Goal: Communication & Community: Connect with others

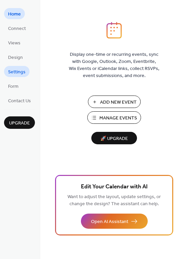
click at [13, 72] on span "Settings" at bounding box center [16, 72] width 17 height 7
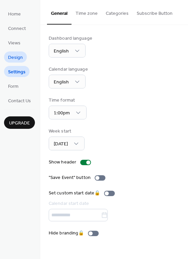
click at [14, 55] on span "Design" at bounding box center [15, 57] width 15 height 7
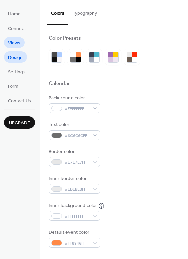
click at [12, 41] on span "Views" at bounding box center [14, 43] width 12 height 7
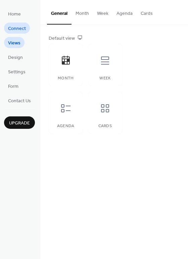
click at [12, 28] on span "Connect" at bounding box center [17, 28] width 18 height 7
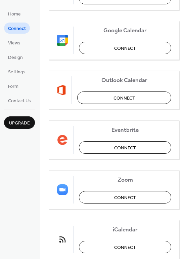
scroll to position [141, 0]
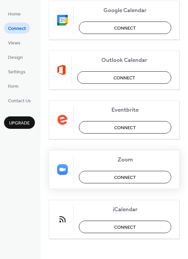
click at [129, 178] on span "Connect" at bounding box center [125, 177] width 22 height 7
click at [124, 176] on div "Zoom Connect" at bounding box center [114, 169] width 131 height 39
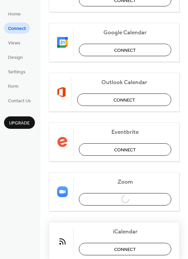
scroll to position [121, 0]
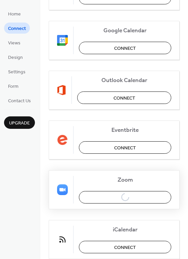
click at [128, 198] on div "Zoom Connect" at bounding box center [114, 189] width 131 height 39
drag, startPoint x: 42, startPoint y: 78, endPoint x: 33, endPoint y: 163, distance: 85.4
click at [40, 160] on div "Connect external calendars This site is currently using the free tier. Upgrade …" at bounding box center [114, 129] width 148 height 259
drag, startPoint x: 20, startPoint y: 216, endPoint x: 16, endPoint y: 244, distance: 28.3
click at [13, 252] on div "Home Connect Views Design Settings Form Contact Us Upgrade" at bounding box center [20, 129] width 40 height 259
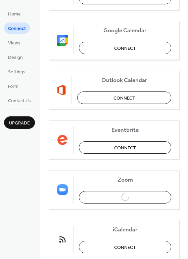
drag, startPoint x: 35, startPoint y: 54, endPoint x: 33, endPoint y: 90, distance: 36.3
click at [33, 90] on ul "Home Connect Views Design Settings Form Contact Us" at bounding box center [19, 57] width 31 height 98
drag, startPoint x: 70, startPoint y: 16, endPoint x: 57, endPoint y: 32, distance: 20.6
click at [65, 35] on div "Wix Events Connect Google Calendar Connect Outlook Calendar Connect Eventbrite …" at bounding box center [114, 115] width 131 height 288
click at [181, 72] on div "Using external services for your events? Connect them now and easily bring all …" at bounding box center [114, 104] width 148 height 330
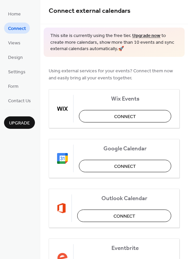
scroll to position [0, 0]
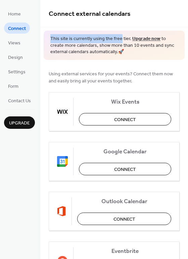
drag, startPoint x: 135, startPoint y: 23, endPoint x: 118, endPoint y: 30, distance: 18.2
click at [118, 30] on div "Connect external calendars This site is currently using the free tier. Upgrade …" at bounding box center [114, 129] width 148 height 259
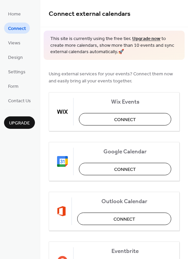
drag, startPoint x: 25, startPoint y: 196, endPoint x: 5, endPoint y: 230, distance: 38.7
click at [5, 231] on div "Home Connect Views Design Settings Form Contact Us Upgrade" at bounding box center [20, 129] width 40 height 259
drag, startPoint x: 171, startPoint y: 17, endPoint x: 107, endPoint y: 17, distance: 63.8
click at [107, 17] on span "Connect external calendars" at bounding box center [114, 13] width 131 height 13
drag, startPoint x: 69, startPoint y: 21, endPoint x: 61, endPoint y: 26, distance: 9.2
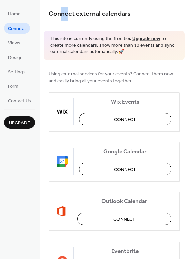
click at [61, 26] on div "Connect external calendars" at bounding box center [114, 13] width 148 height 27
